Goal: Task Accomplishment & Management: Manage account settings

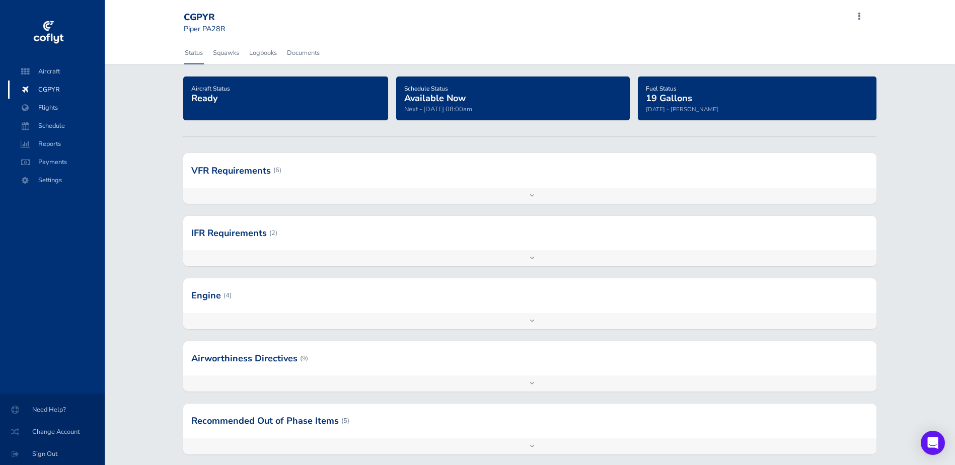
click at [435, 104] on div "Schedule Status Available Now Next - Aug 30 08:00am" at bounding box center [513, 99] width 218 height 32
click at [48, 131] on span "Schedule" at bounding box center [56, 126] width 77 height 18
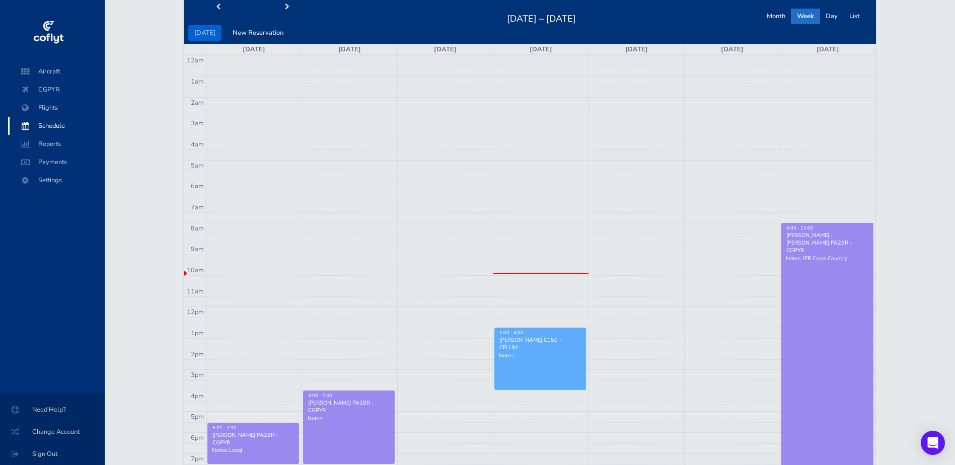
scroll to position [101, 0]
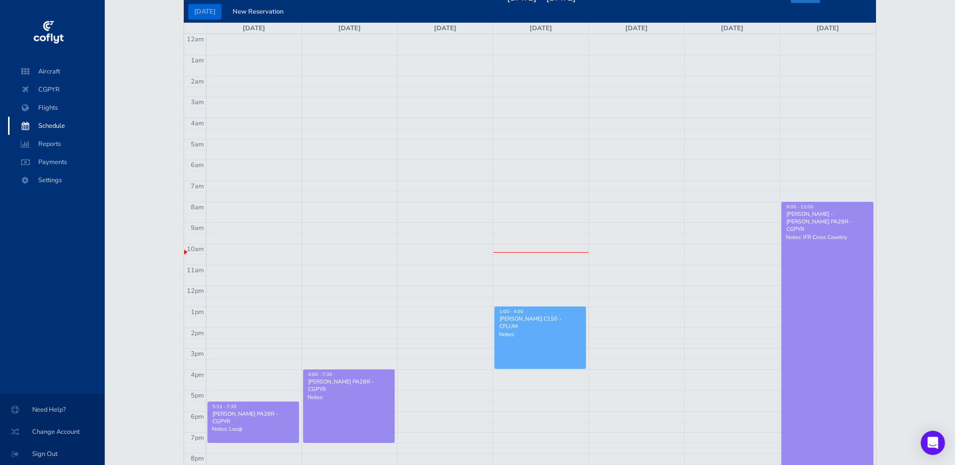
click at [814, 291] on link "8:00 - 11:00 John Krueger - Piper PA28R - CGPYR Notes: IFR Cross Country" at bounding box center [827, 359] width 92 height 314
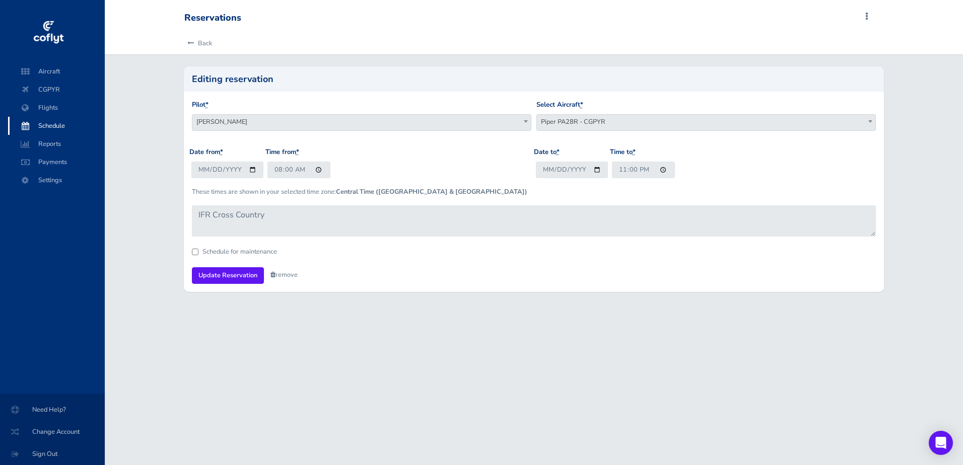
click at [283, 275] on link "remove" at bounding box center [283, 274] width 27 height 9
click at [289, 277] on link "Are you sure?" at bounding box center [294, 275] width 49 height 15
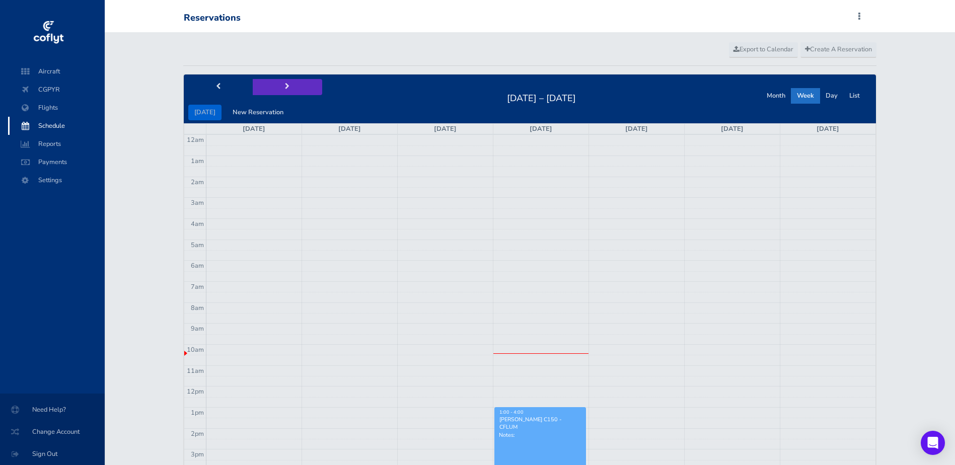
click at [283, 91] on button "next" at bounding box center [287, 87] width 69 height 16
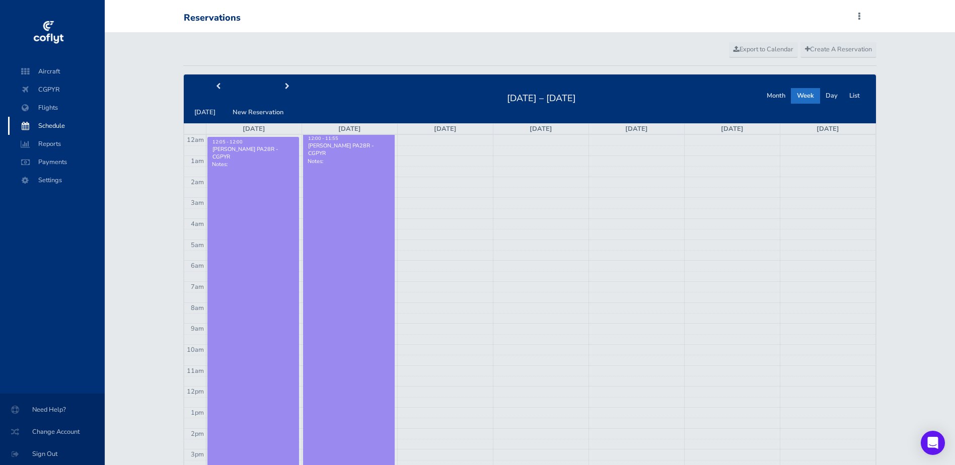
click at [345, 215] on link "12:00 - 11:55 [PERSON_NAME] PA28R - CGPYR Notes:" at bounding box center [349, 385] width 92 height 500
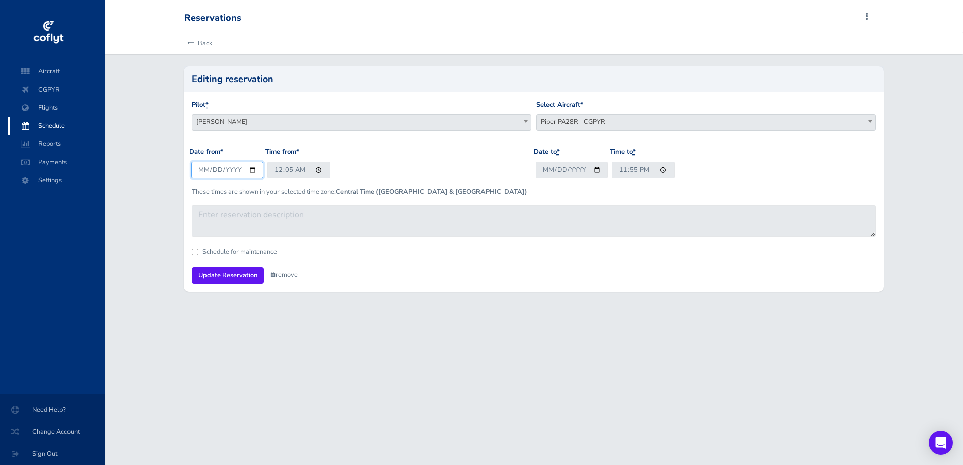
click at [249, 170] on input "[DATE]" at bounding box center [227, 170] width 72 height 17
click at [490, 256] on form "Pilot * Steve Moynahan Wayne Palichuk Justin Coates John Krueger Barry Pettapie…" at bounding box center [534, 192] width 684 height 184
click at [280, 272] on link "remove" at bounding box center [283, 274] width 27 height 9
click at [290, 278] on link "Are you sure?" at bounding box center [294, 275] width 49 height 15
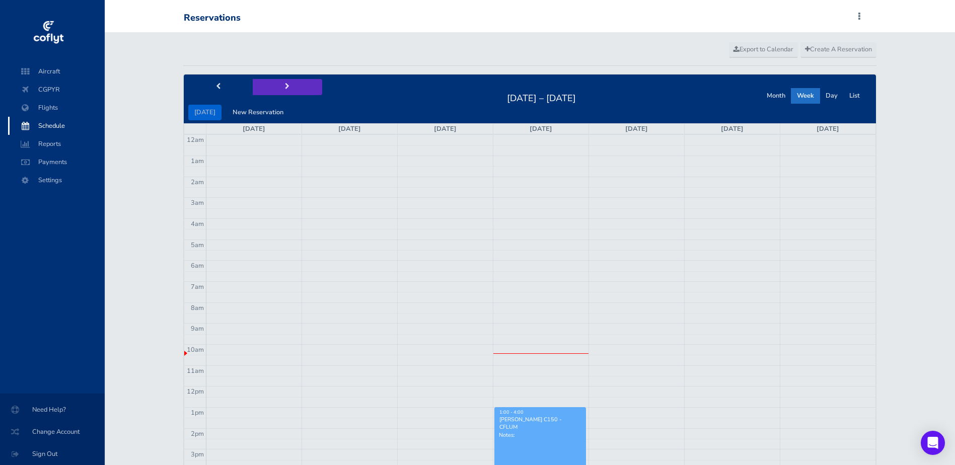
click at [285, 87] on span "next" at bounding box center [287, 87] width 5 height 7
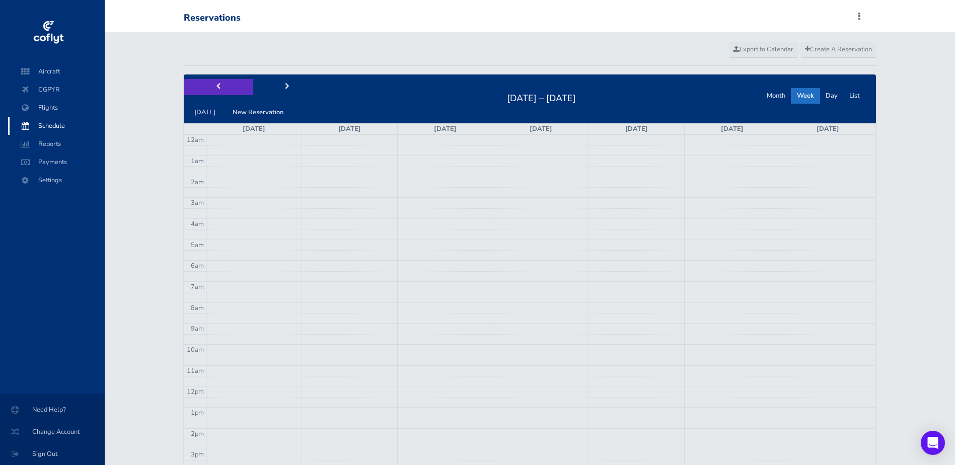
click at [219, 90] on span "prev" at bounding box center [218, 87] width 5 height 7
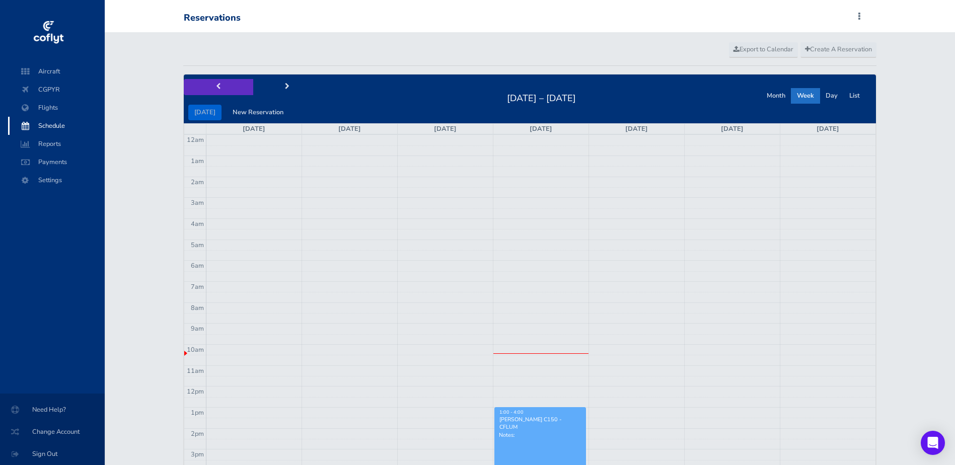
click at [219, 90] on span "prev" at bounding box center [218, 87] width 5 height 7
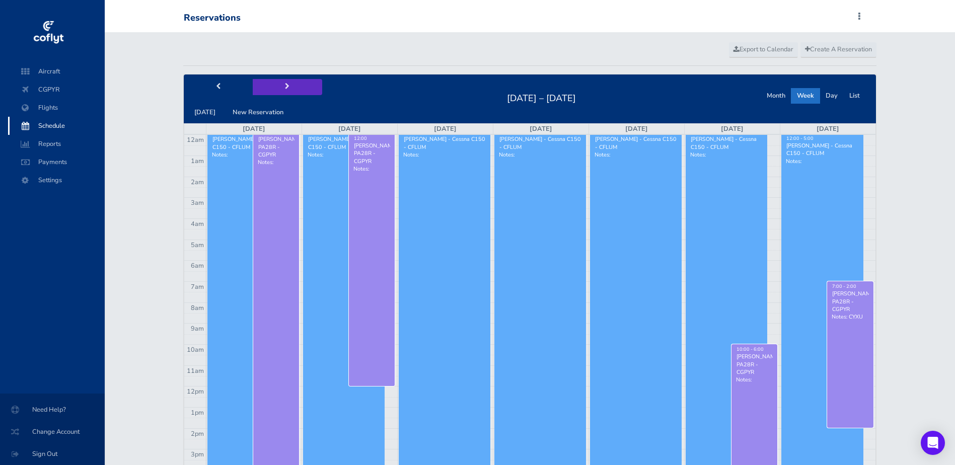
click at [285, 84] on span "next" at bounding box center [287, 87] width 5 height 7
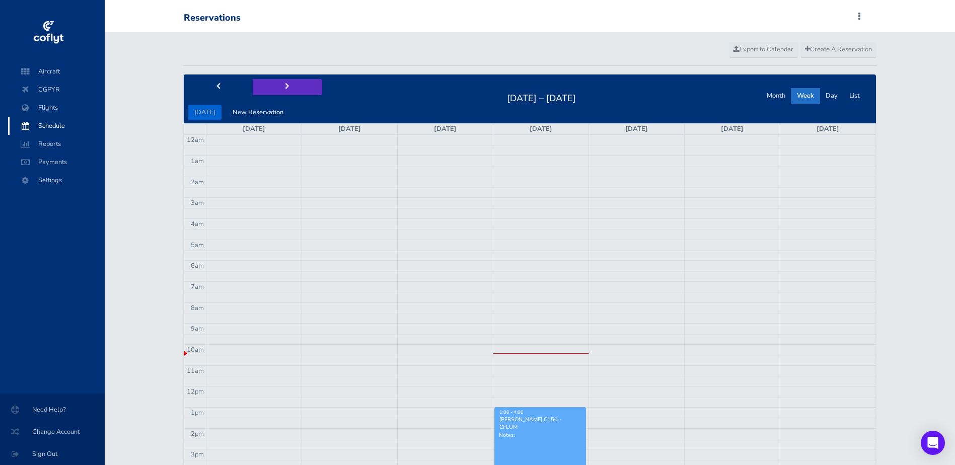
click at [285, 84] on span "next" at bounding box center [287, 87] width 5 height 7
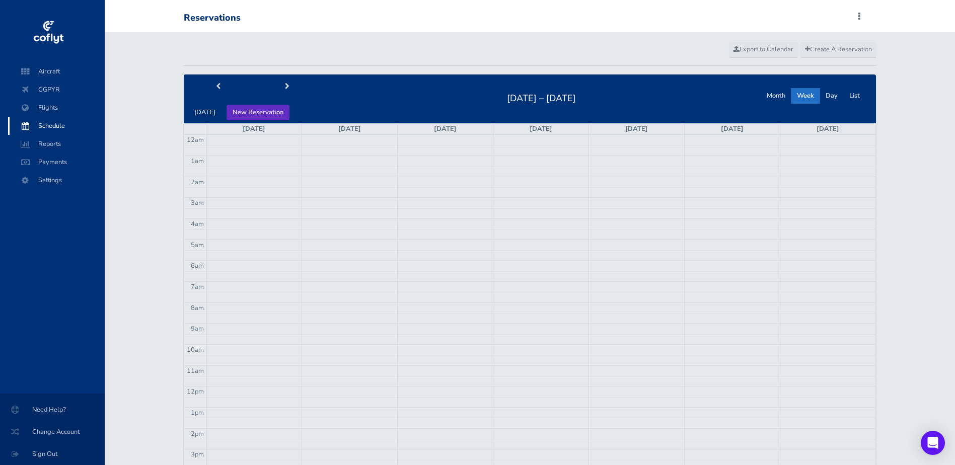
click at [245, 114] on button "New Reservation" at bounding box center [258, 113] width 63 height 16
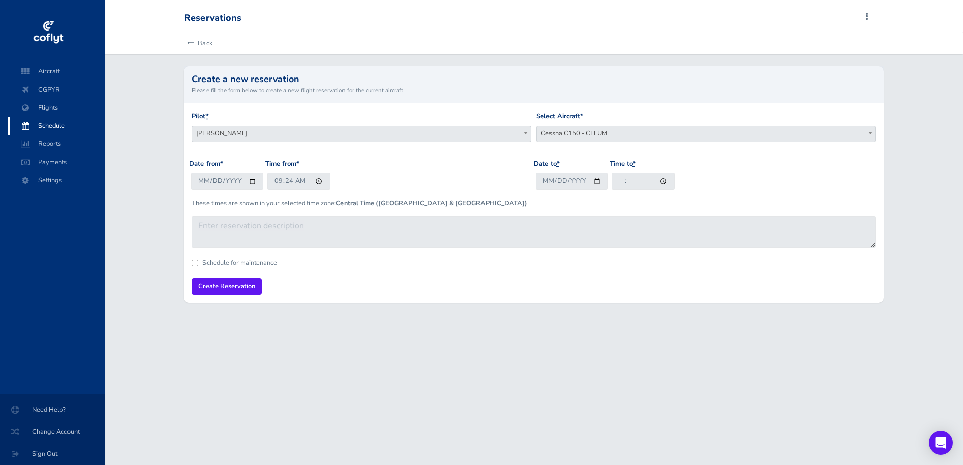
click at [294, 132] on span "[PERSON_NAME]" at bounding box center [361, 133] width 338 height 14
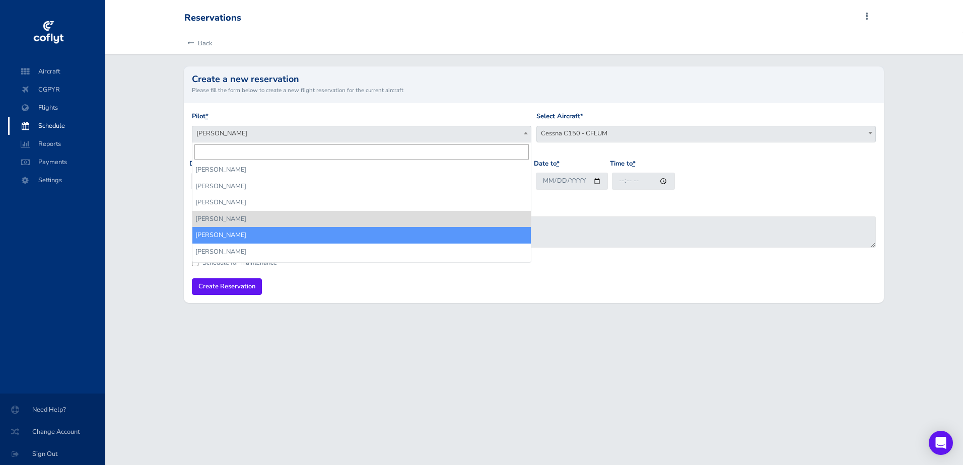
select select "3907"
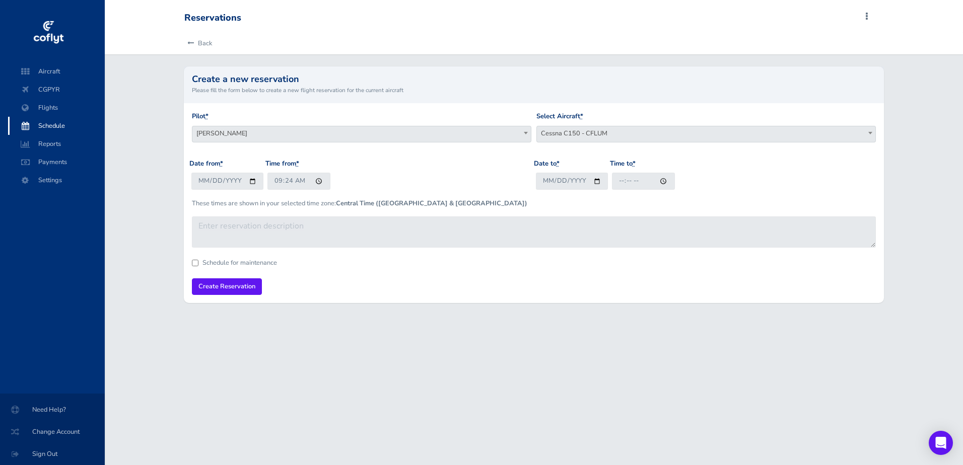
click at [548, 130] on span "Cessna C150 - CFLUM" at bounding box center [706, 133] width 338 height 14
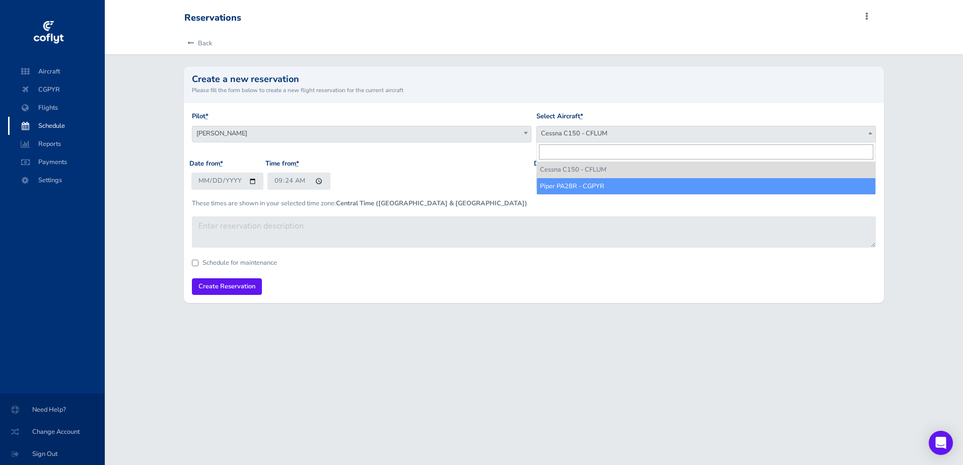
select select "1694"
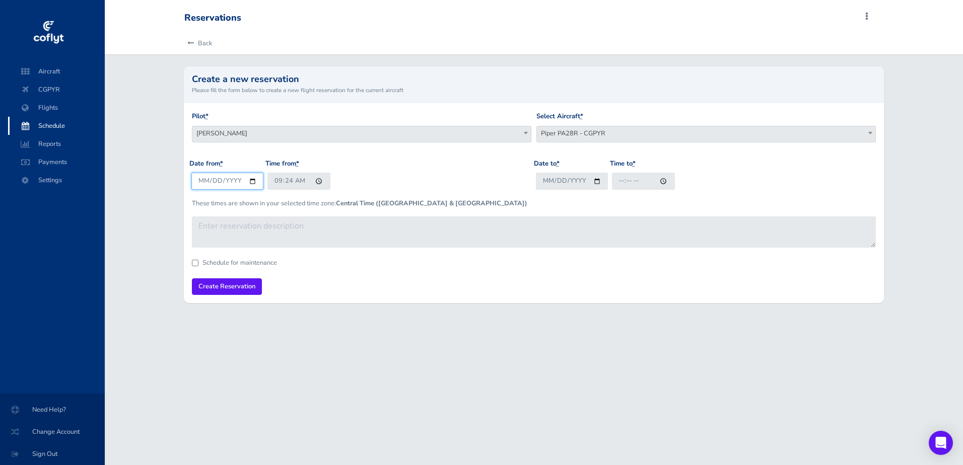
click at [256, 181] on input "2025-08-27" at bounding box center [227, 181] width 72 height 17
click at [252, 185] on input "2025-08-27" at bounding box center [227, 181] width 72 height 17
type input "2025-08-30"
click at [596, 180] on input "Date to *" at bounding box center [572, 181] width 72 height 17
type input "2025-08-31"
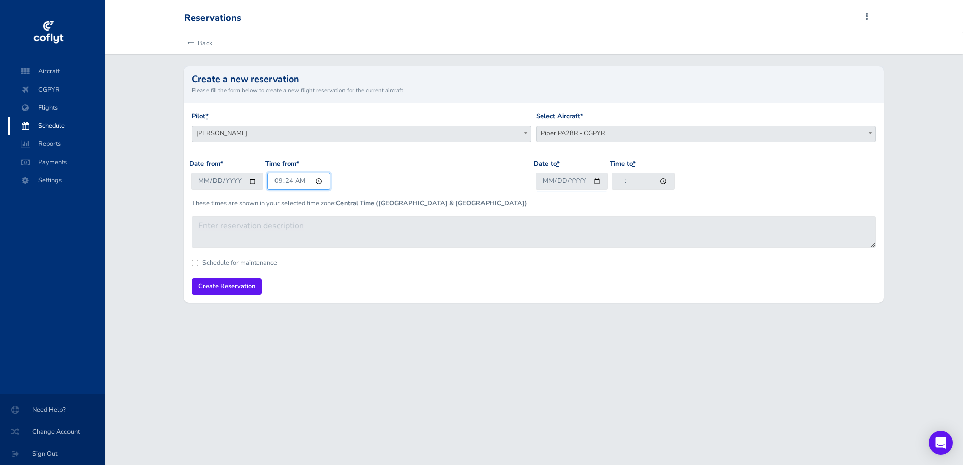
click at [316, 181] on input "09:24" at bounding box center [298, 181] width 63 height 17
type input "08:00"
click at [481, 176] on div "Date from * 2025-08-30 Time from * 08:00" at bounding box center [361, 178] width 344 height 39
click at [597, 182] on input "2025-08-31" at bounding box center [572, 181] width 72 height 17
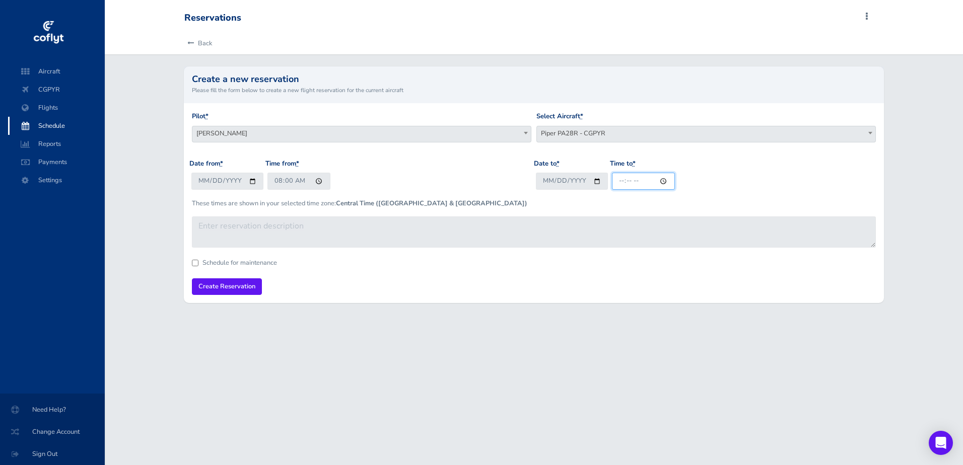
click at [659, 180] on input "Time to *" at bounding box center [643, 181] width 63 height 17
type input "23:00"
drag, startPoint x: 533, startPoint y: 188, endPoint x: 479, endPoint y: 202, distance: 55.7
click at [532, 189] on div "Date from * 2025-08-30 Time from * 08:00 Date to * 2025-08-31 Time to * 23:00 T…" at bounding box center [533, 188] width 689 height 58
click at [237, 288] on input "Create Reservation" at bounding box center [227, 286] width 70 height 17
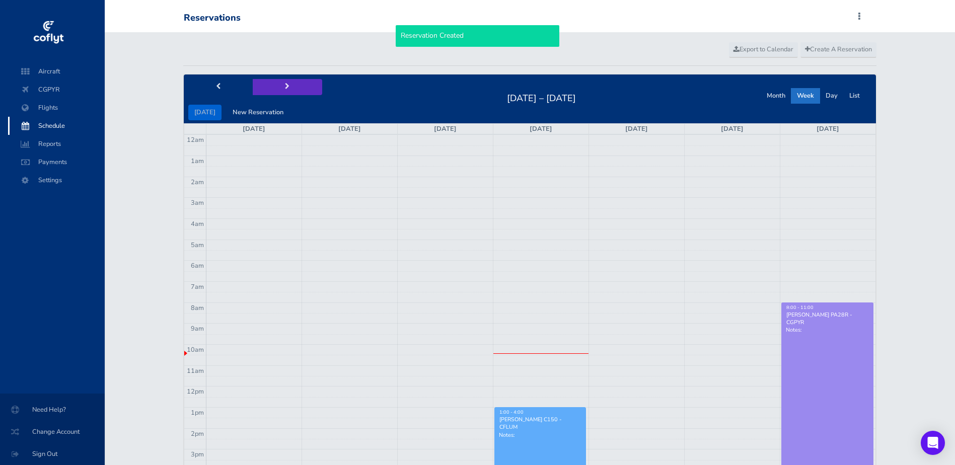
click at [285, 85] on span "next" at bounding box center [287, 87] width 5 height 7
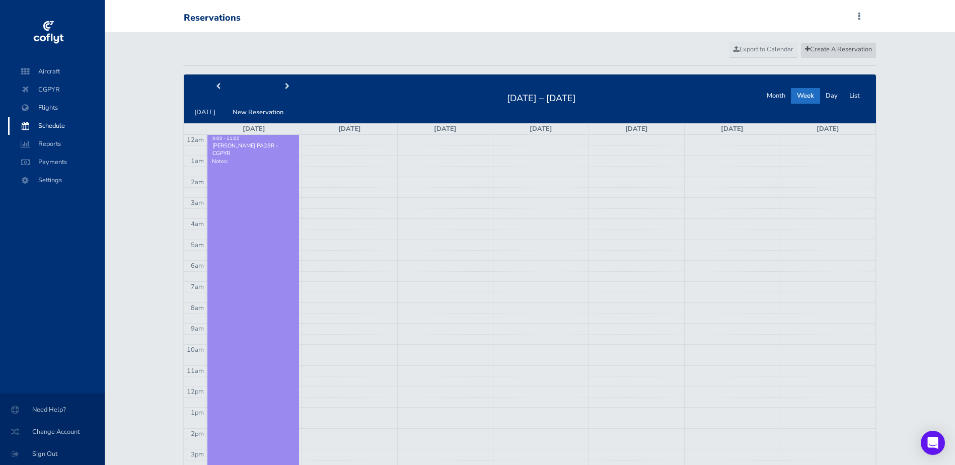
click at [836, 50] on span "Create A Reservation" at bounding box center [838, 49] width 67 height 9
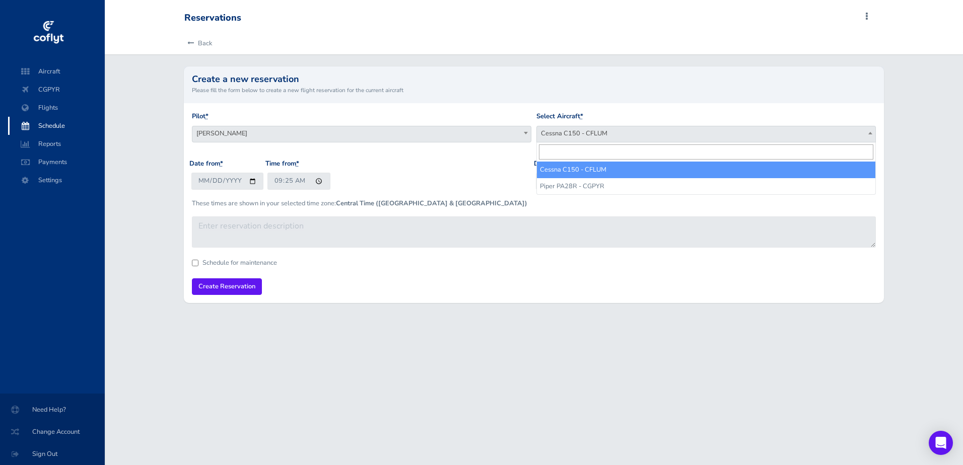
click at [584, 132] on span "Cessna C150 - CFLUM" at bounding box center [706, 133] width 338 height 14
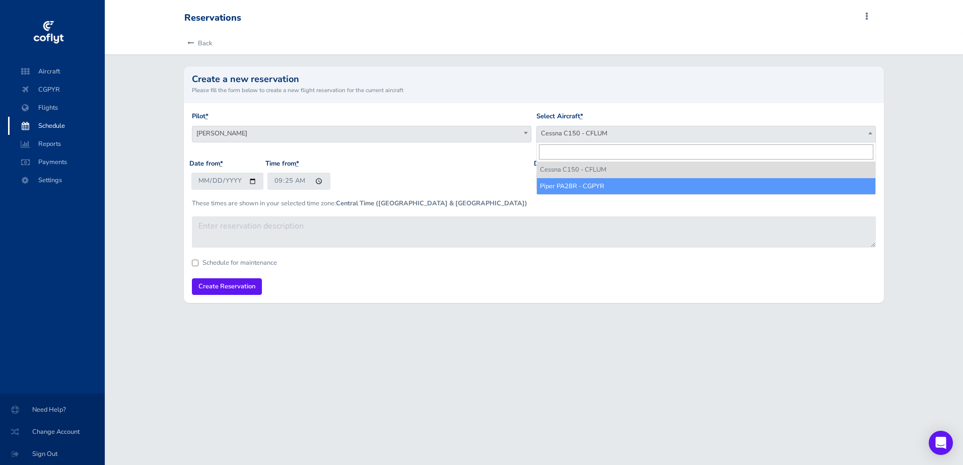
select select "1694"
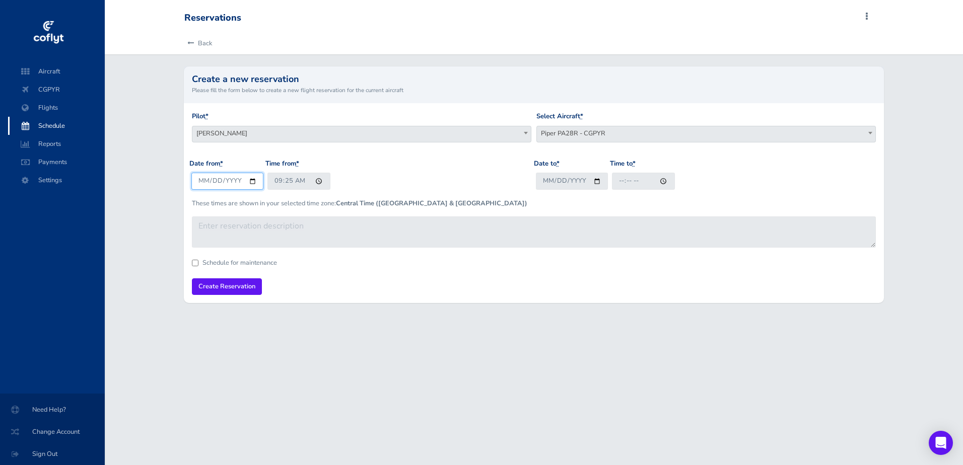
click at [252, 182] on input "2025-08-27" at bounding box center [227, 181] width 72 height 17
type input "2025-09-01"
click at [316, 188] on input "09:25" at bounding box center [298, 181] width 63 height 17
click at [317, 183] on input "09:25" at bounding box center [298, 181] width 63 height 17
type input "07:00"
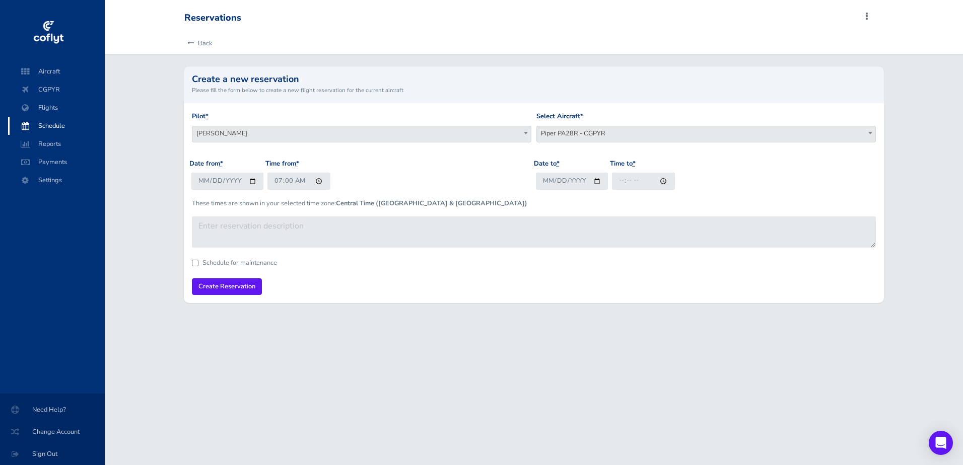
click at [448, 179] on div "Date from * 2025-09-01 Time from * 07:00" at bounding box center [361, 178] width 344 height 39
click at [595, 183] on input "Date to *" at bounding box center [572, 181] width 72 height 17
type input "2025-09-01"
click at [666, 183] on input "Time to *" at bounding box center [643, 181] width 63 height 17
type input "18:00"
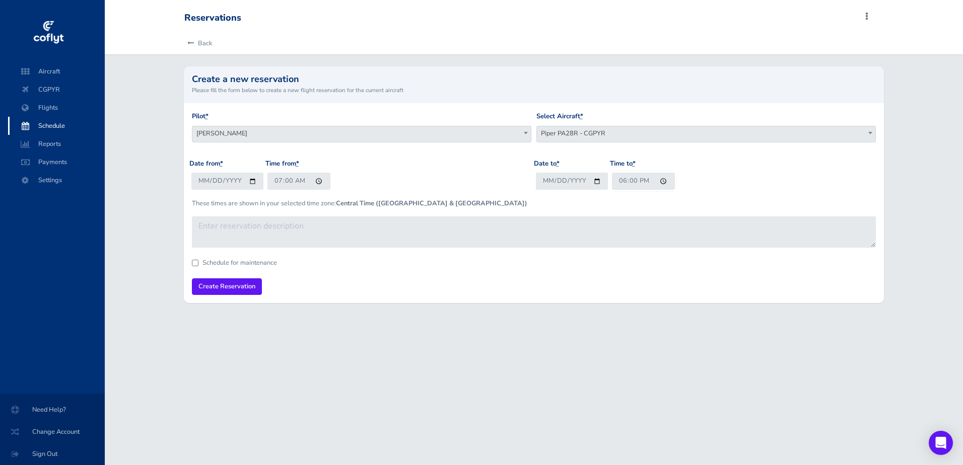
click at [729, 182] on div "Date to * 2025-09-01 Time to * 18:00" at bounding box center [706, 178] width 344 height 39
click at [246, 289] on input "Create Reservation" at bounding box center [227, 286] width 70 height 17
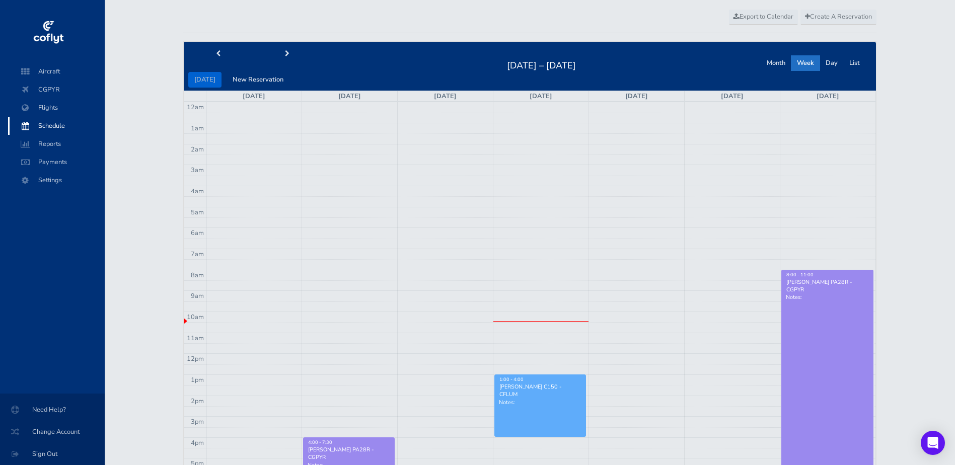
scroll to position [50, 0]
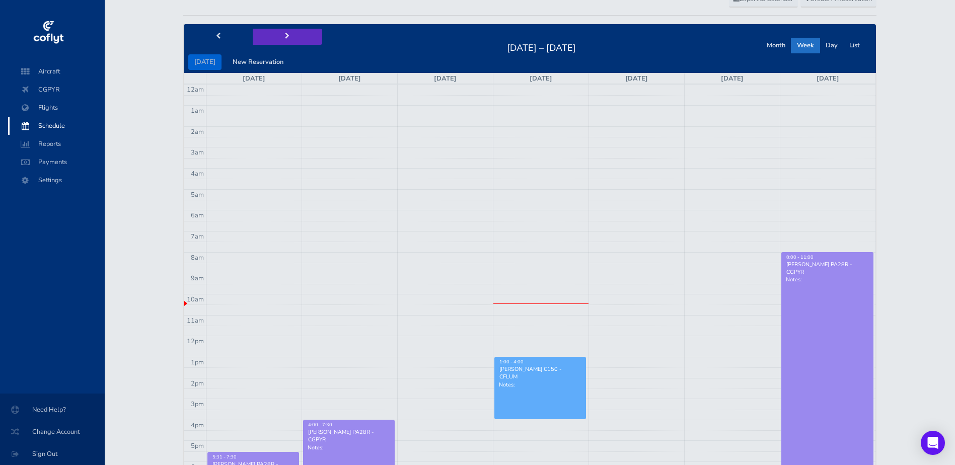
click at [276, 34] on button "next" at bounding box center [287, 37] width 69 height 16
